Goal: Navigation & Orientation: Find specific page/section

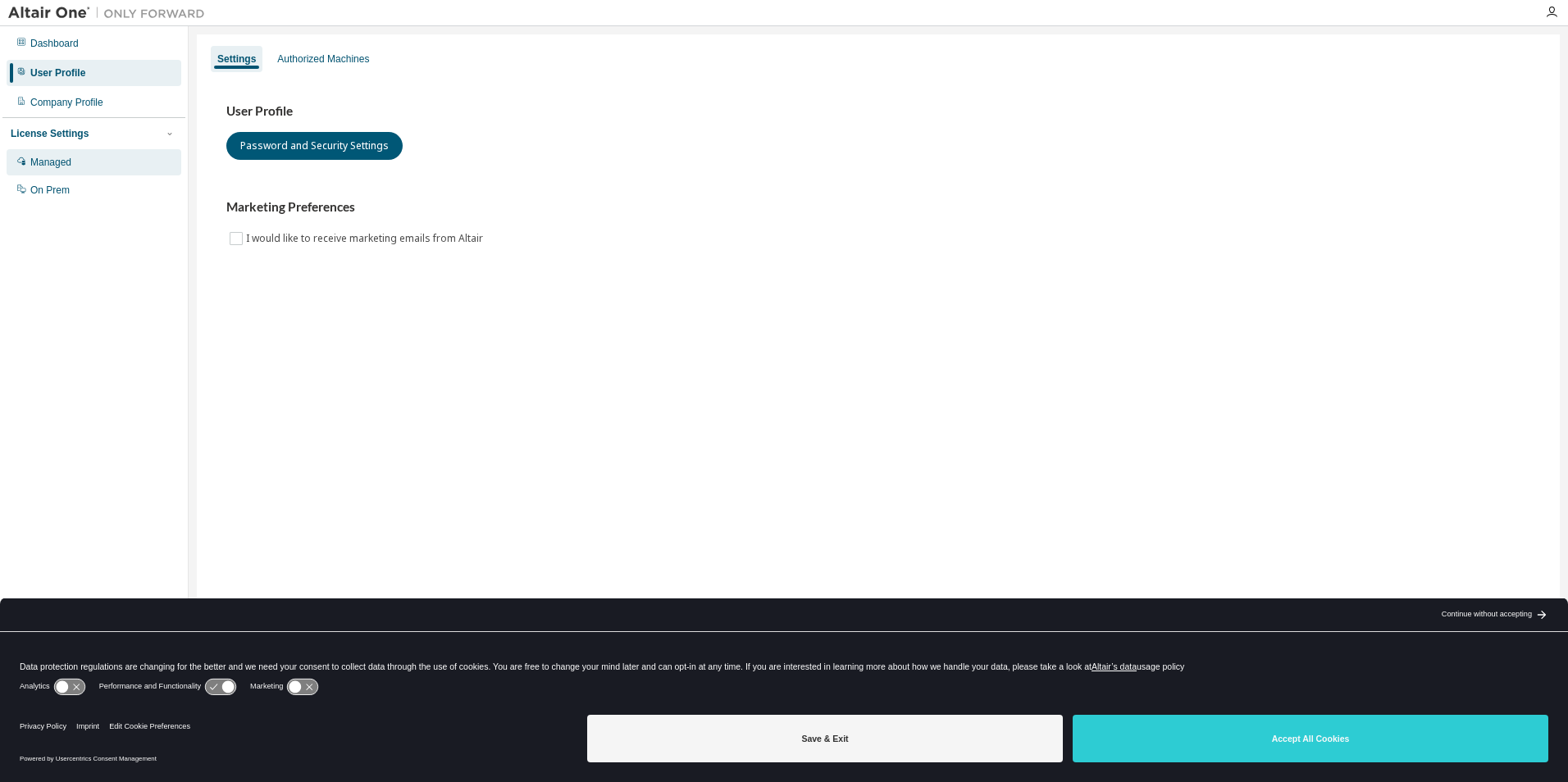
click at [45, 161] on div "Managed" at bounding box center [50, 162] width 41 height 13
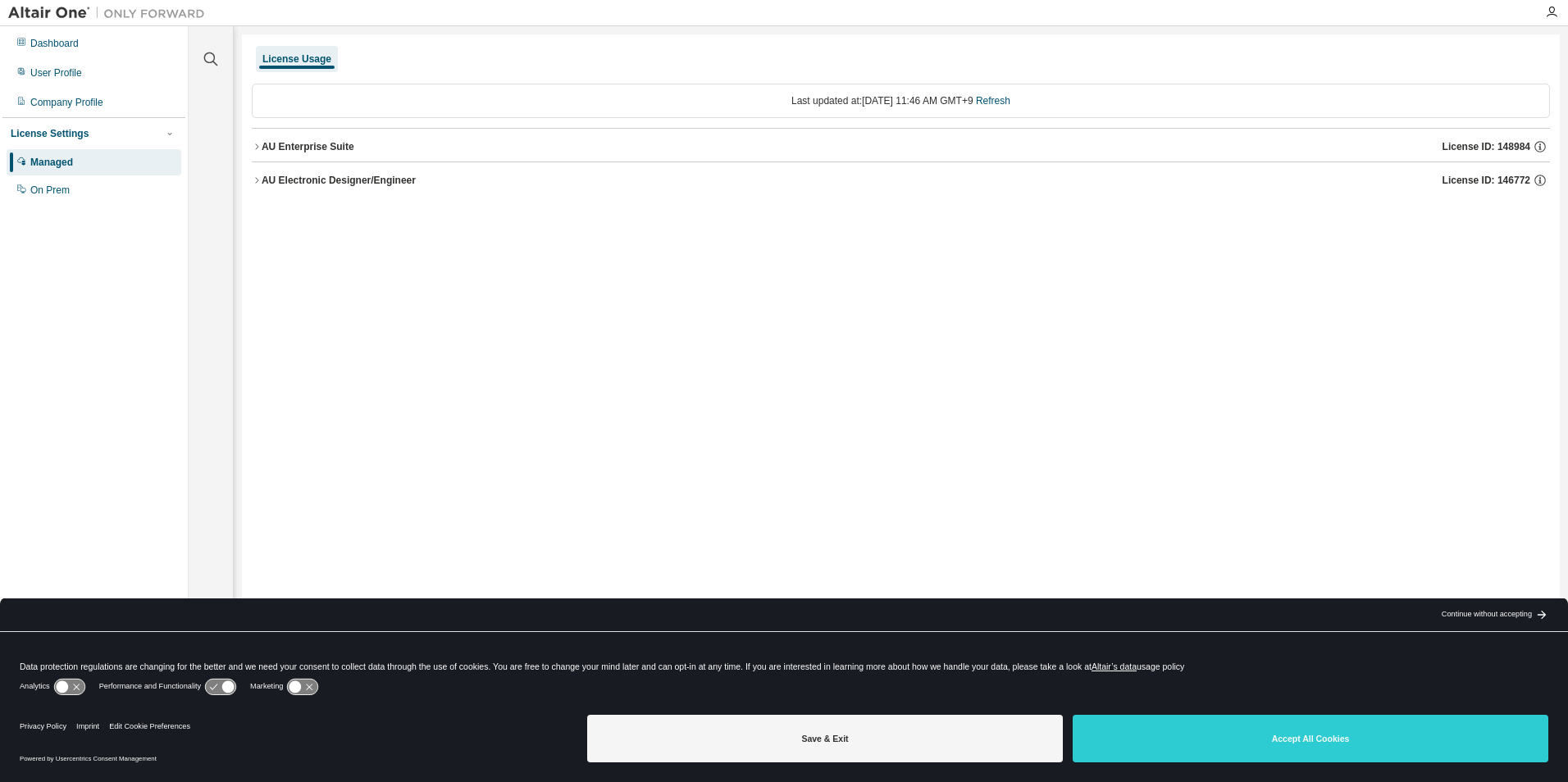
click at [312, 142] on div "AU Enterprise Suite" at bounding box center [308, 146] width 93 height 13
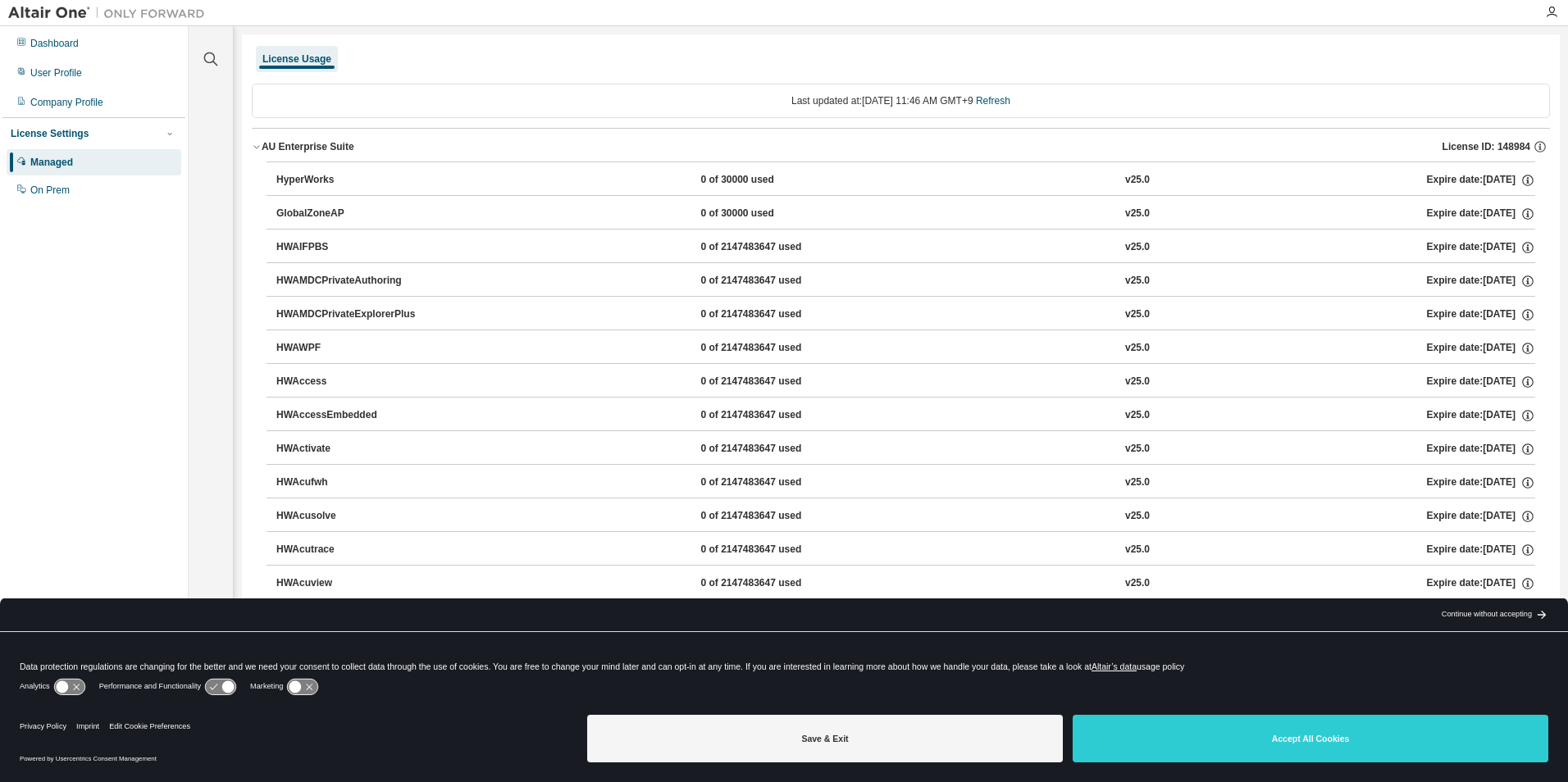
click at [32, 136] on div "License Settings" at bounding box center [50, 133] width 78 height 13
click at [38, 50] on div "Dashboard" at bounding box center [94, 43] width 175 height 26
